Goal: Transaction & Acquisition: Purchase product/service

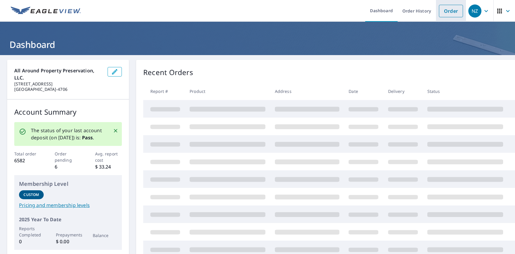
click at [444, 14] on link "Order" at bounding box center [451, 11] width 24 height 12
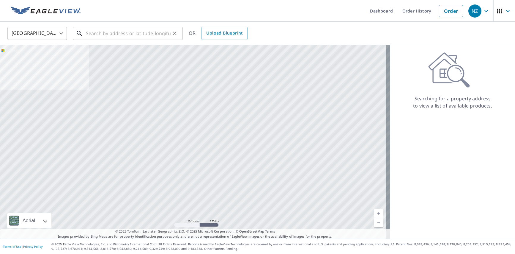
click at [108, 34] on input "text" at bounding box center [128, 33] width 85 height 17
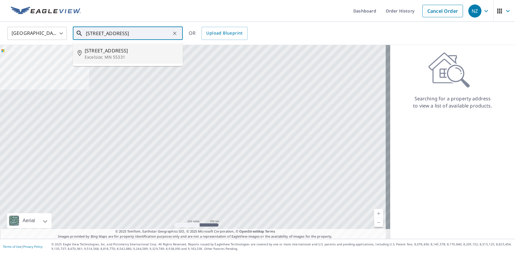
click at [106, 49] on span "[STREET_ADDRESS]" at bounding box center [131, 50] width 93 height 7
type input "[STREET_ADDRESS]"
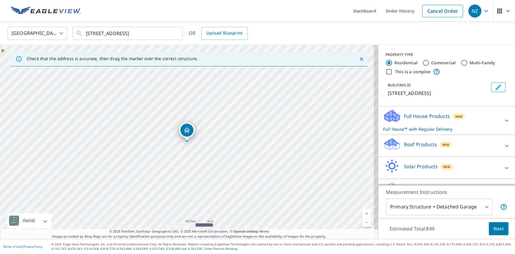
click at [418, 148] on div "Roof Products New" at bounding box center [441, 145] width 117 height 17
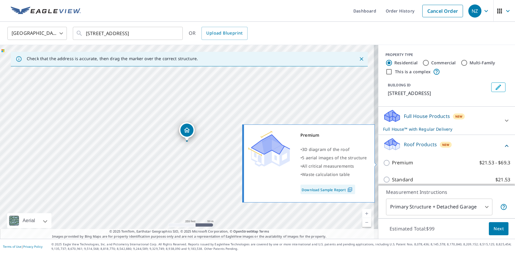
click at [383, 161] on input "Premium $21.53 - $69.3" at bounding box center [387, 162] width 9 height 7
checkbox input "true"
checkbox input "false"
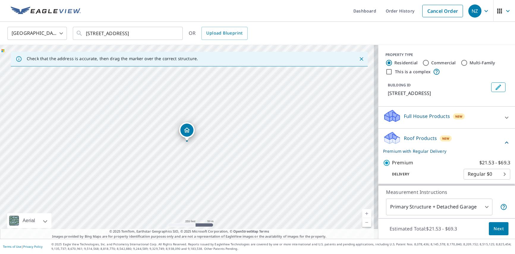
click at [494, 226] on span "Next" at bounding box center [499, 228] width 10 height 7
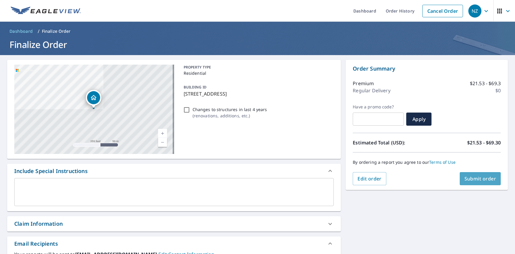
click at [469, 174] on button "Submit order" at bounding box center [480, 178] width 41 height 13
checkbox input "true"
